Goal: Task Accomplishment & Management: Use online tool/utility

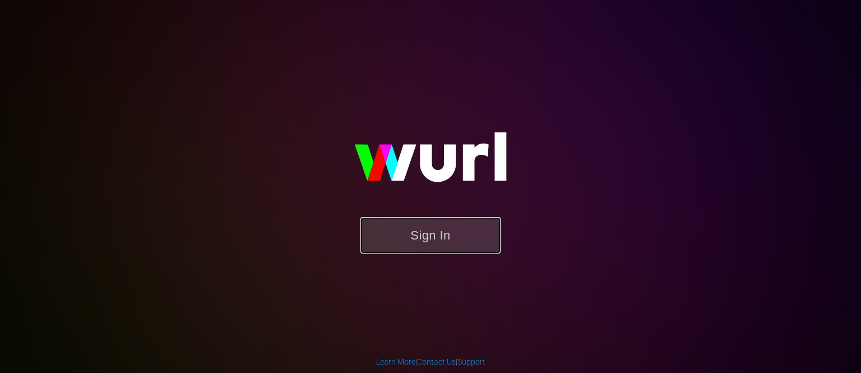
click at [430, 235] on button "Sign In" at bounding box center [430, 235] width 140 height 36
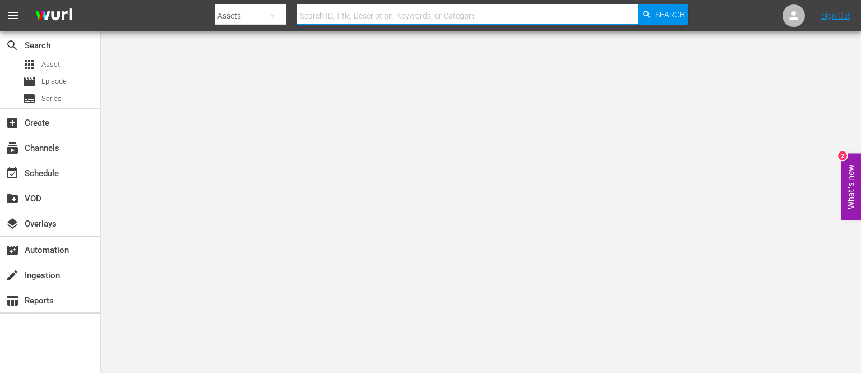
paste input "1000000047272"
type input "1000000047272"
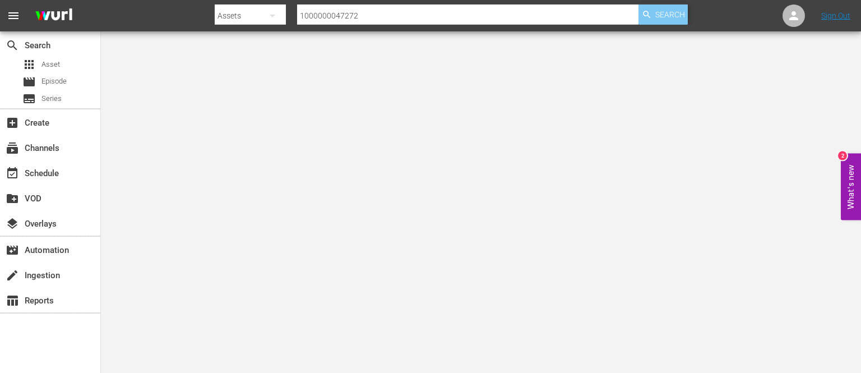
click at [660, 12] on span "Search" at bounding box center [670, 14] width 30 height 20
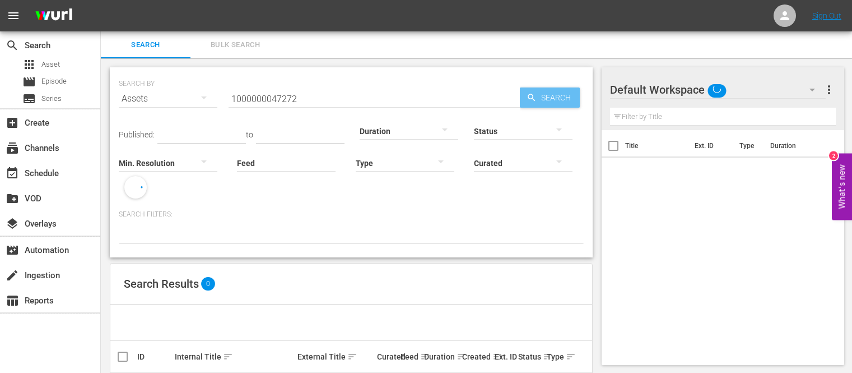
click at [548, 94] on span "Search" at bounding box center [558, 97] width 43 height 20
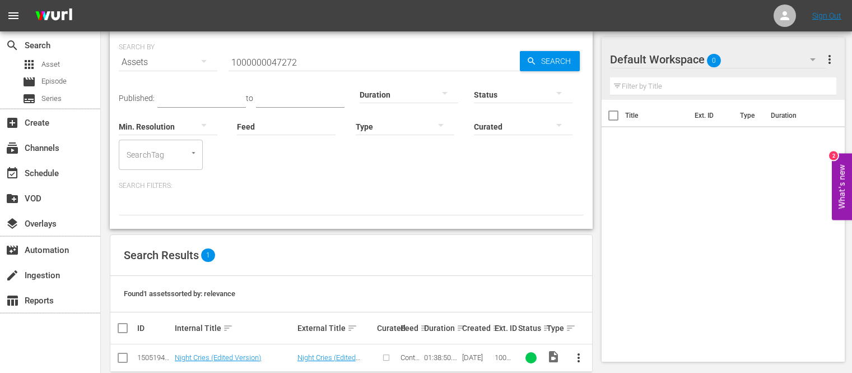
scroll to position [56, 0]
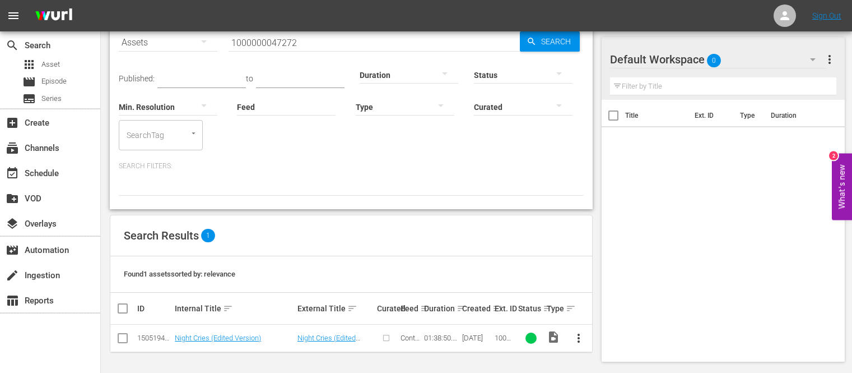
click at [119, 310] on input "checkbox" at bounding box center [127, 307] width 22 height 13
checkbox input "true"
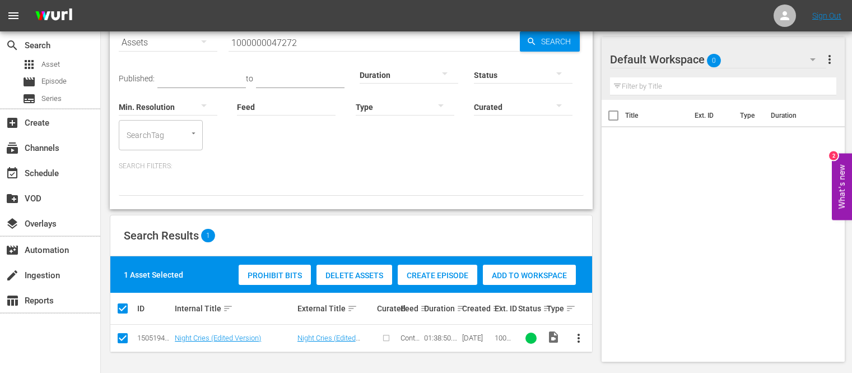
click at [361, 274] on span "Delete Assets" at bounding box center [355, 275] width 76 height 9
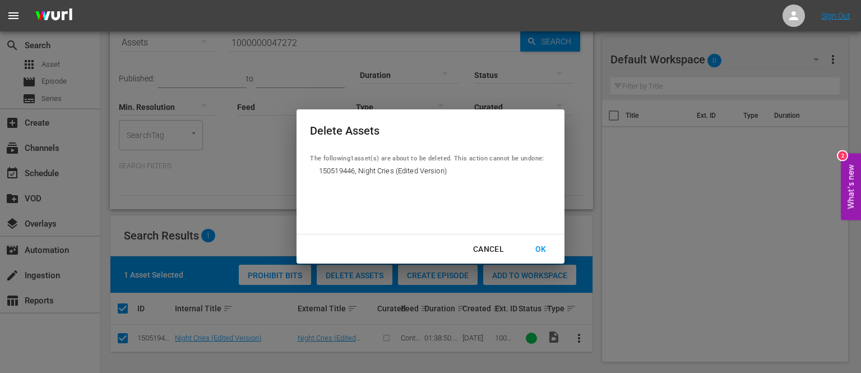
click at [533, 248] on div "OK" at bounding box center [540, 249] width 29 height 14
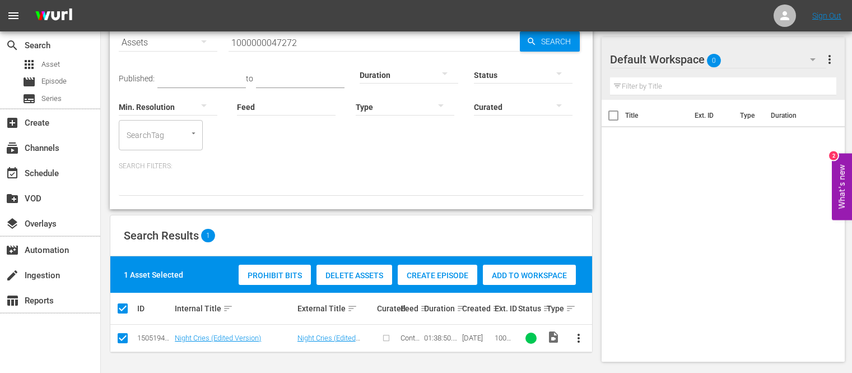
click at [420, 38] on input "1000000047272" at bounding box center [374, 42] width 291 height 27
click at [550, 43] on span "Search" at bounding box center [558, 41] width 43 height 20
click at [556, 40] on span "Search" at bounding box center [558, 41] width 43 height 20
click at [389, 41] on input "1000000047272" at bounding box center [374, 42] width 291 height 27
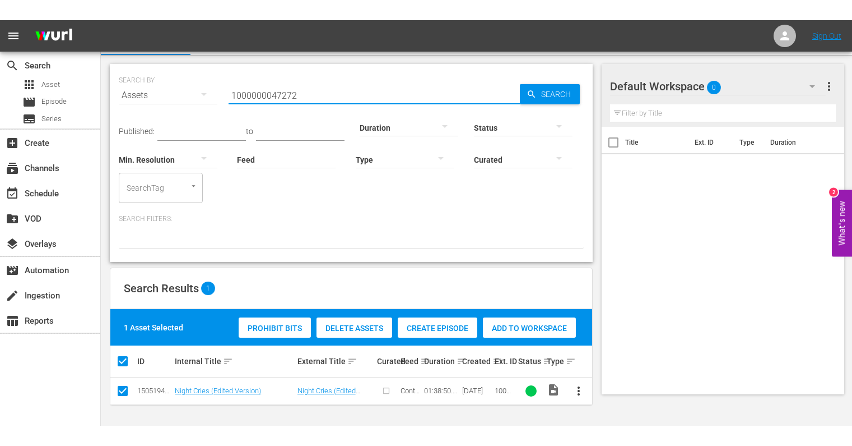
scroll to position [0, 0]
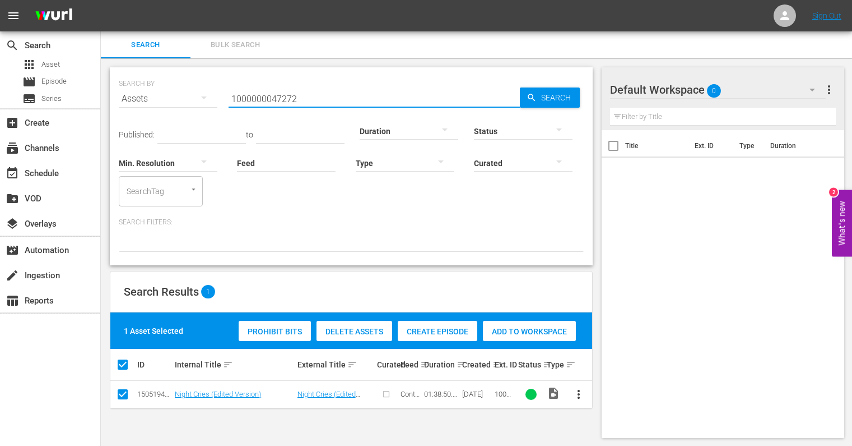
click at [573, 372] on span "more_vert" at bounding box center [578, 393] width 13 height 13
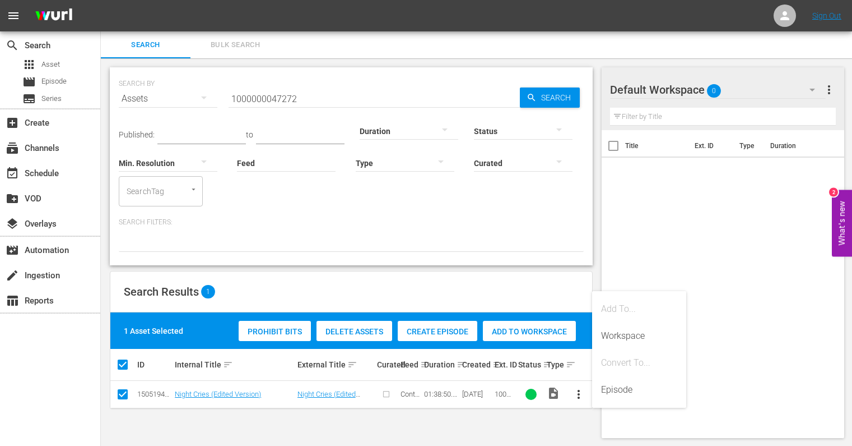
scroll to position [1, 0]
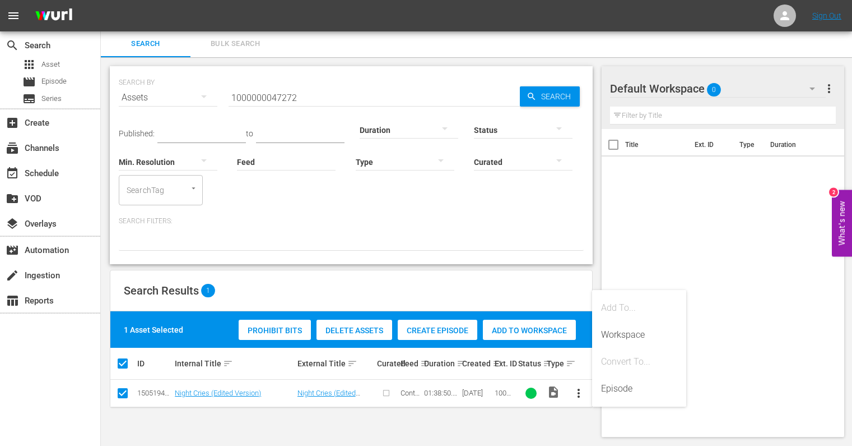
click at [517, 372] on div "SEARCH BY Search By Assets Search ID, Title, Description, Keywords, or Category…" at bounding box center [351, 251] width 501 height 388
drag, startPoint x: 368, startPoint y: 108, endPoint x: 172, endPoint y: 92, distance: 196.2
click at [172, 92] on div "SEARCH BY Search By Assets Search ID, Title, Description, Keywords, or Category…" at bounding box center [351, 165] width 483 height 198
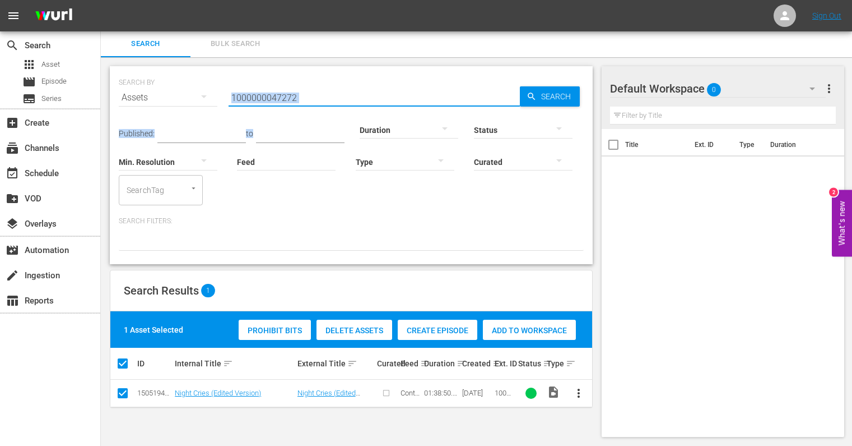
click at [287, 94] on input "1000000047272" at bounding box center [374, 97] width 291 height 27
drag, startPoint x: 305, startPoint y: 98, endPoint x: 229, endPoint y: 101, distance: 75.7
click at [229, 101] on input "1000000047272" at bounding box center [374, 97] width 291 height 27
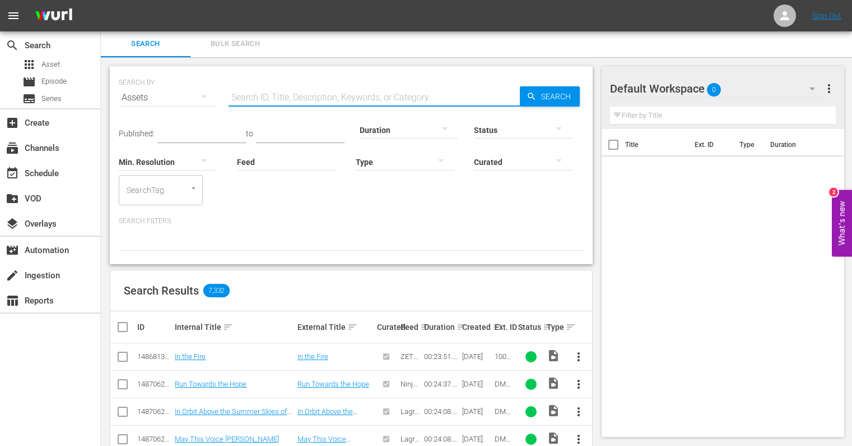
paste input "1000000047272"
type input "1000000047272"
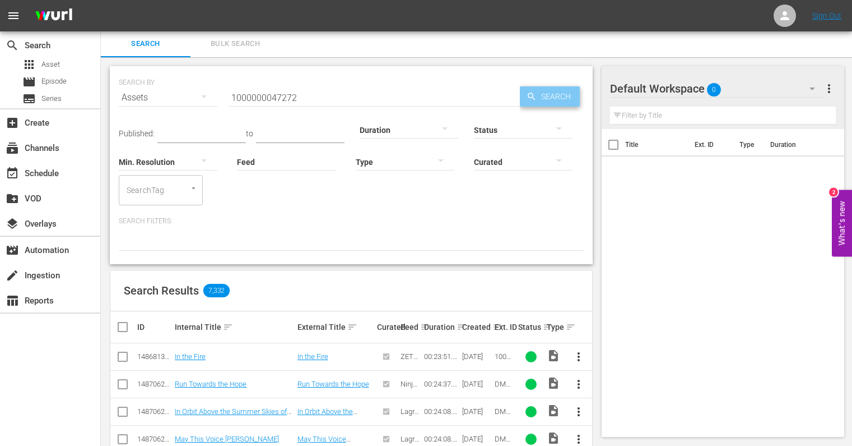
click at [553, 91] on span "Search" at bounding box center [558, 96] width 43 height 20
